Goal: Transaction & Acquisition: Purchase product/service

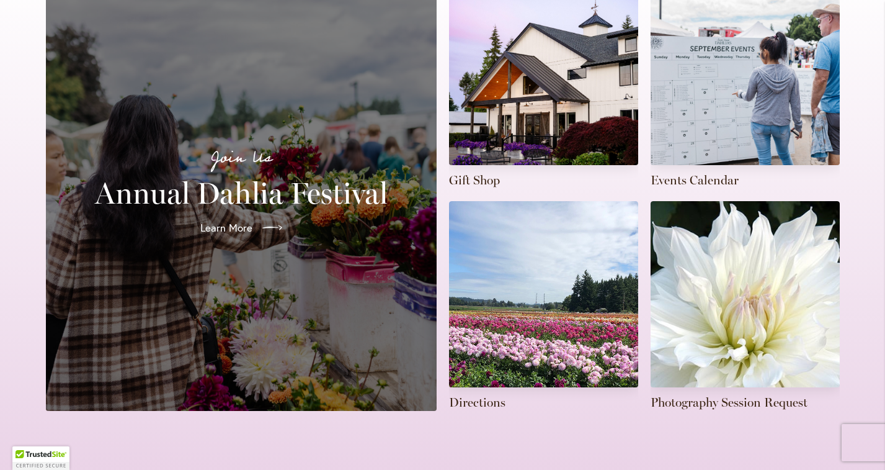
scroll to position [350, 0]
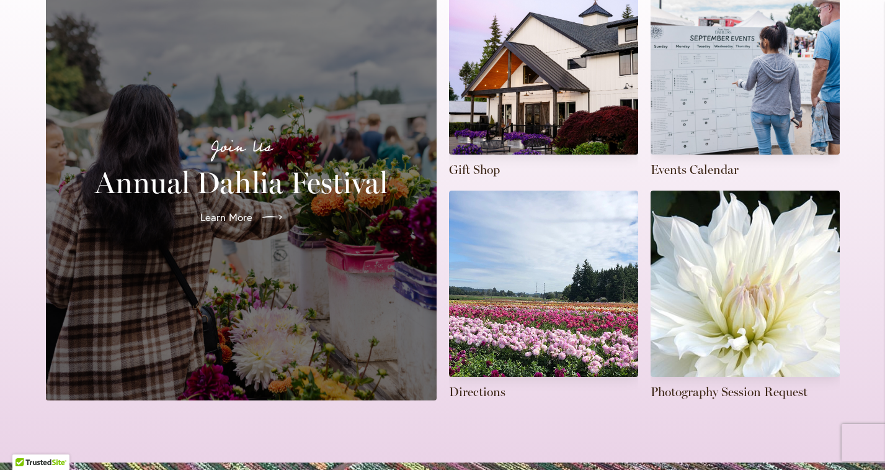
click at [275, 169] on h2 "Annual Dahlia Festival" at bounding box center [241, 182] width 361 height 35
click at [259, 207] on div at bounding box center [269, 217] width 27 height 20
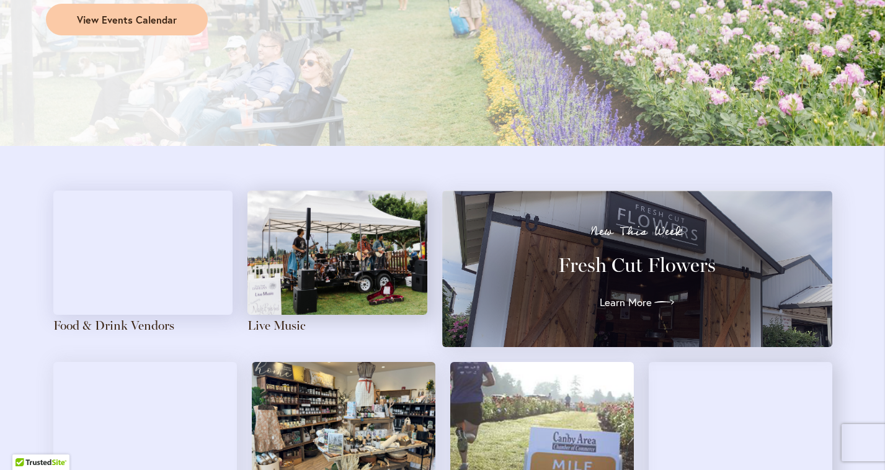
scroll to position [1359, 0]
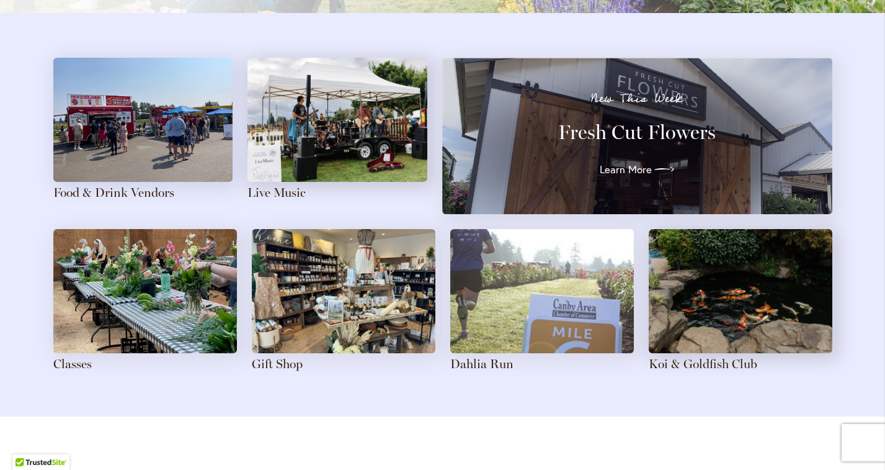
click at [315, 129] on img at bounding box center [338, 120] width 180 height 124
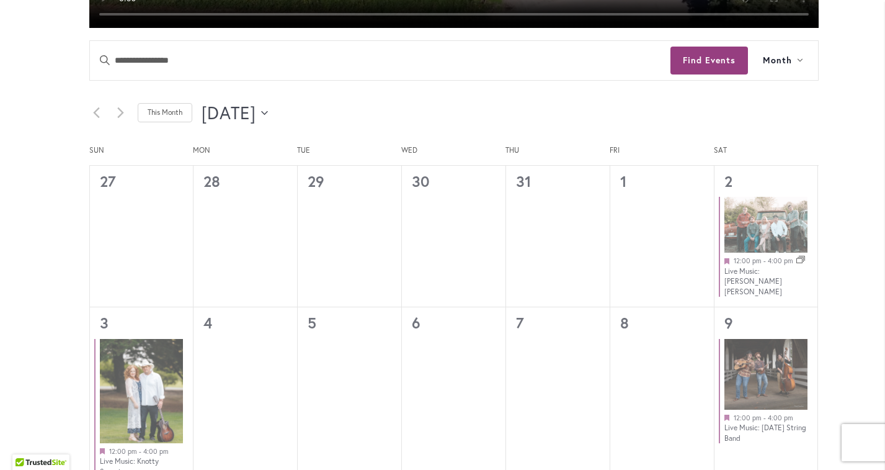
click at [269, 105] on button "[DATE] [DATE]" at bounding box center [235, 113] width 67 height 25
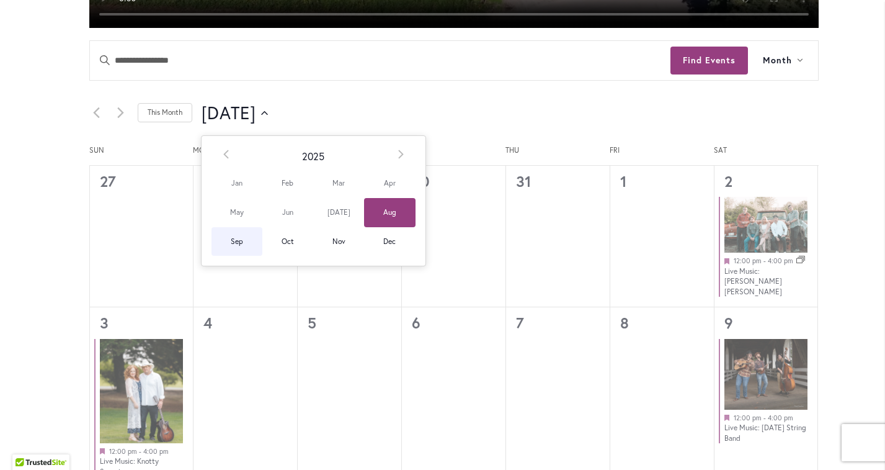
click at [235, 238] on span "Sep" at bounding box center [237, 241] width 51 height 29
type input "********"
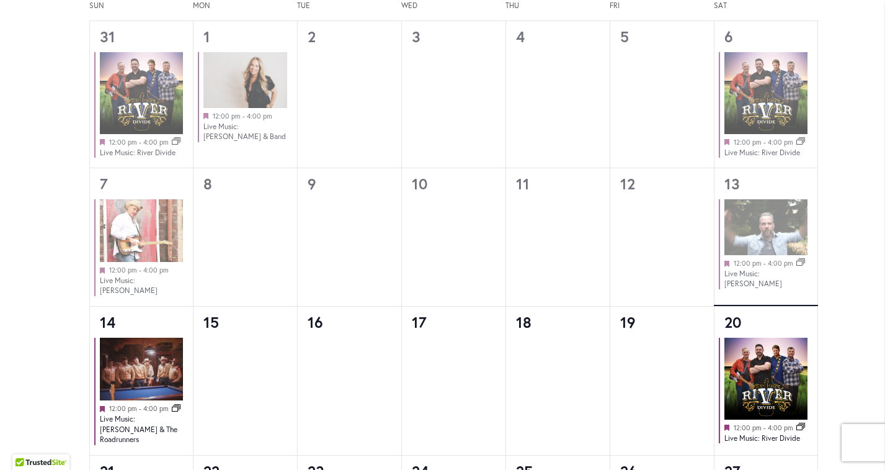
scroll to position [813, 0]
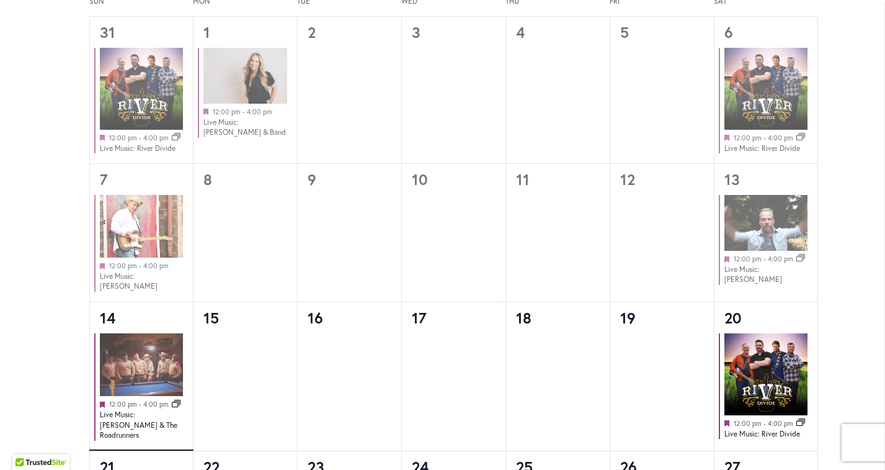
click at [143, 358] on img at bounding box center [142, 364] width 84 height 63
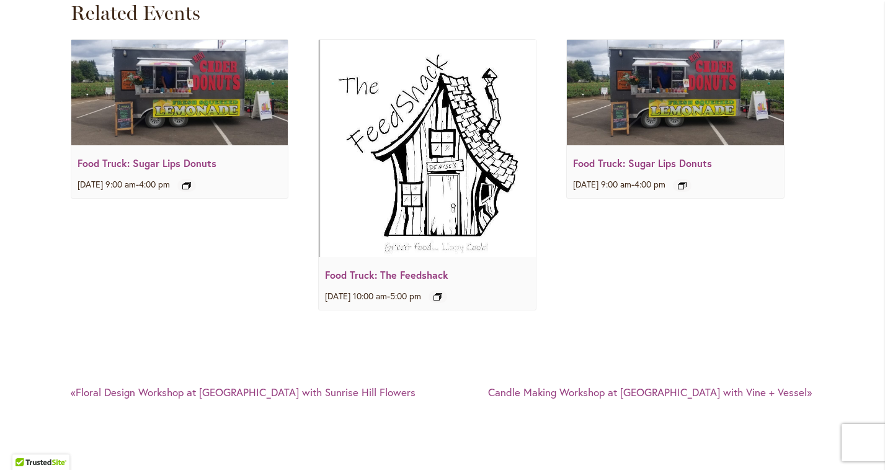
scroll to position [2275, 0]
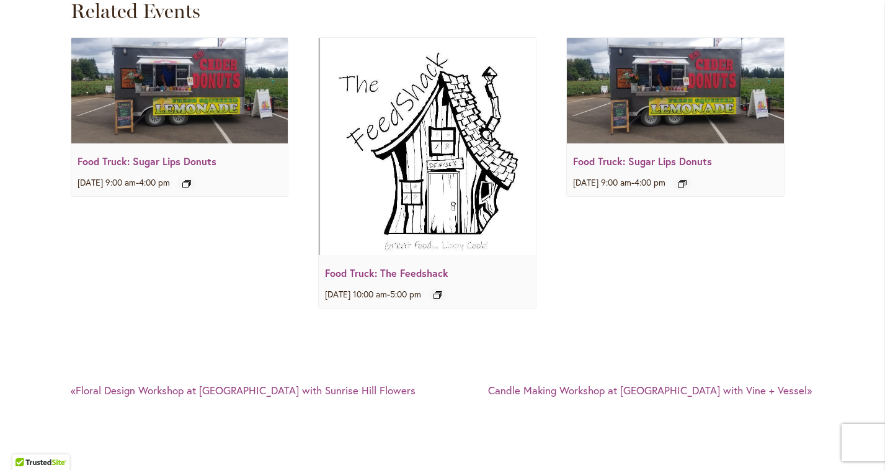
click at [203, 67] on img at bounding box center [179, 90] width 217 height 105
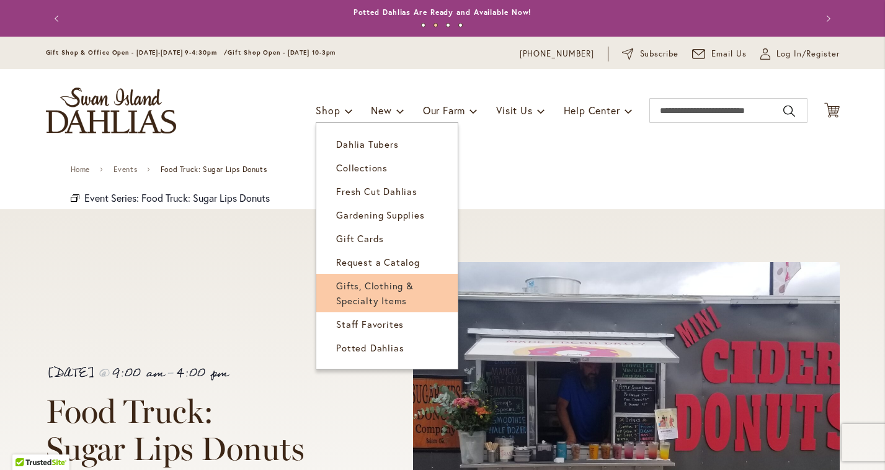
click at [395, 290] on link "Gifts, Clothing & Specialty Items" at bounding box center [386, 293] width 141 height 38
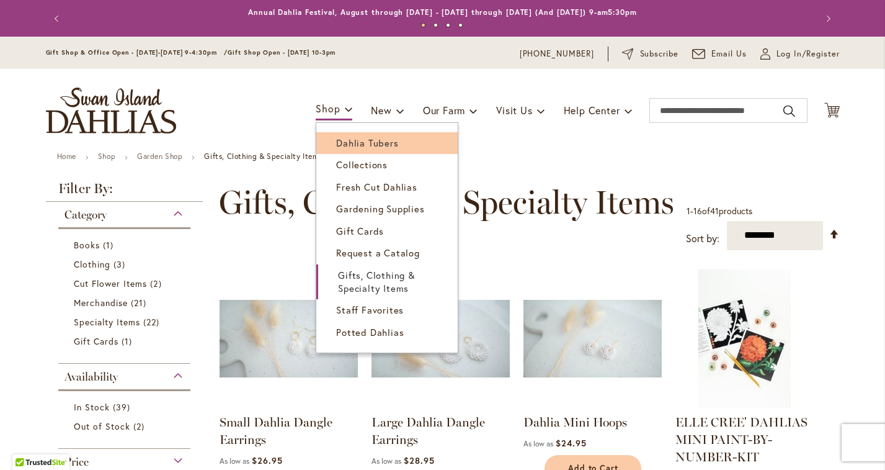
click at [365, 145] on span "Dahlia Tubers" at bounding box center [367, 142] width 62 height 12
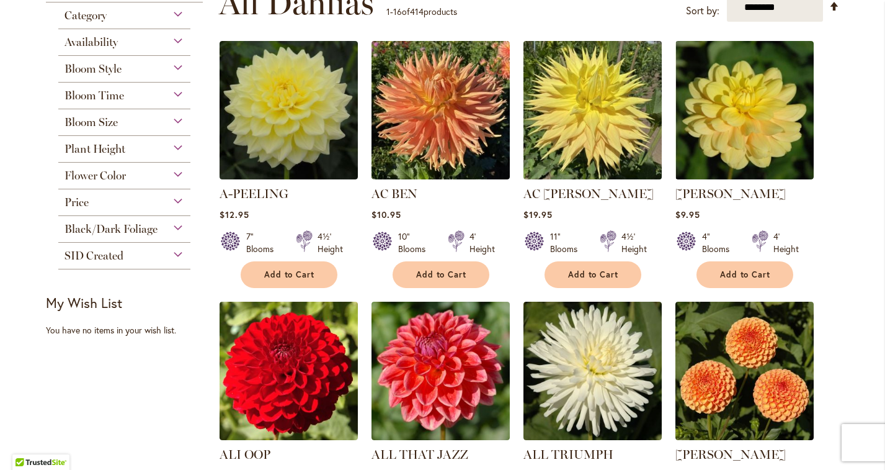
scroll to position [269, 0]
